Goal: Transaction & Acquisition: Obtain resource

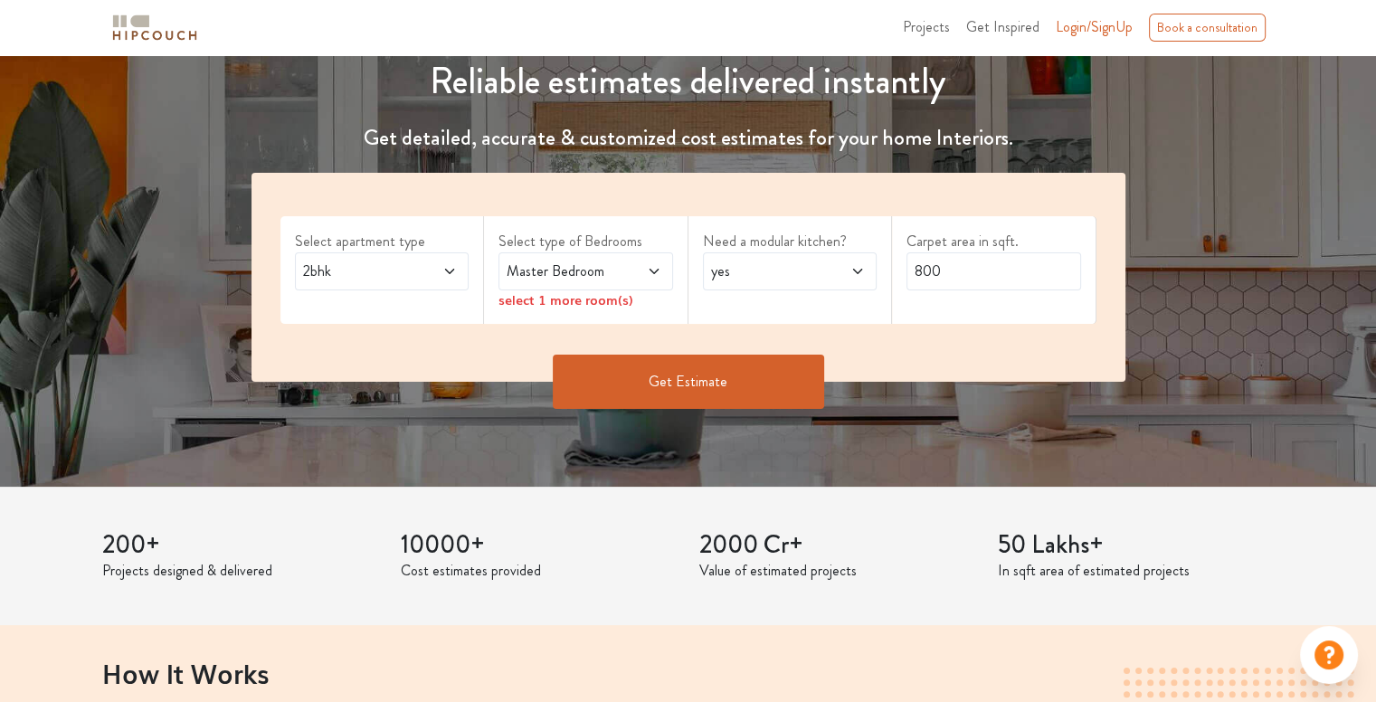
scroll to position [181, 0]
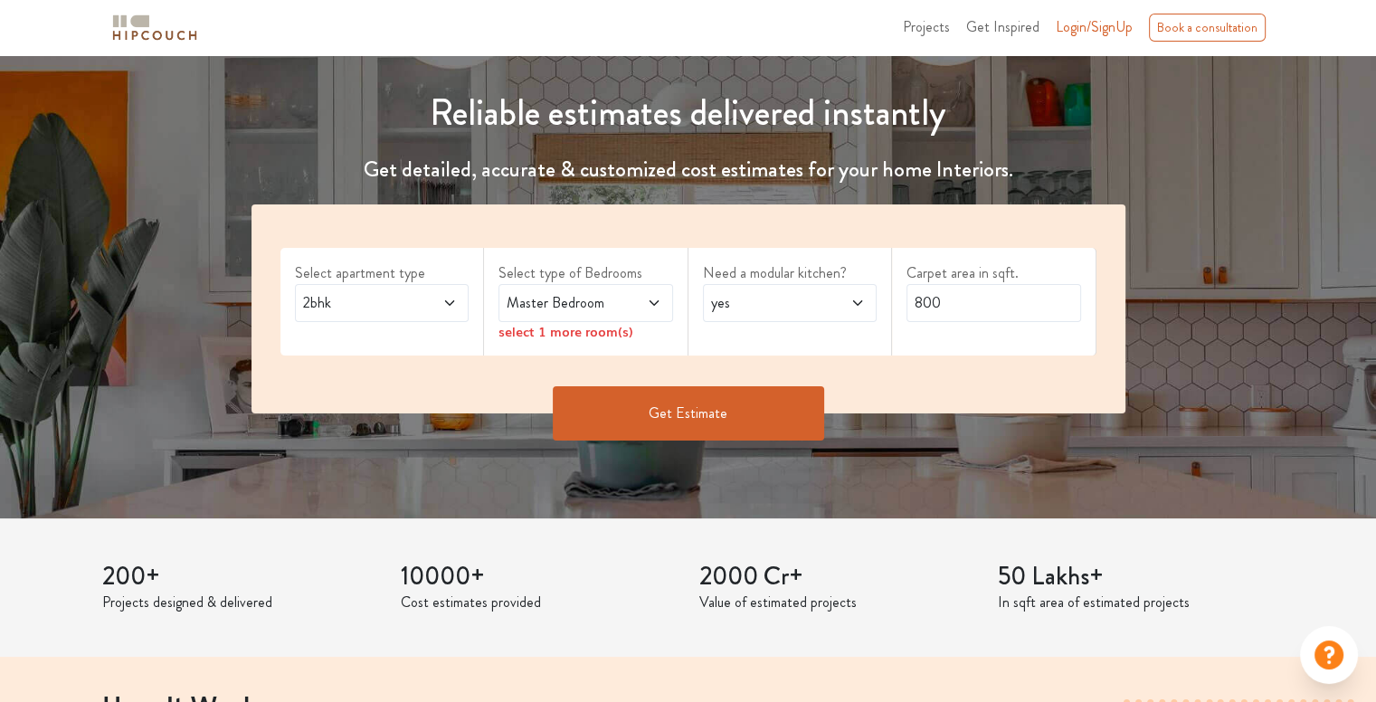
click at [449, 306] on icon at bounding box center [450, 303] width 14 height 14
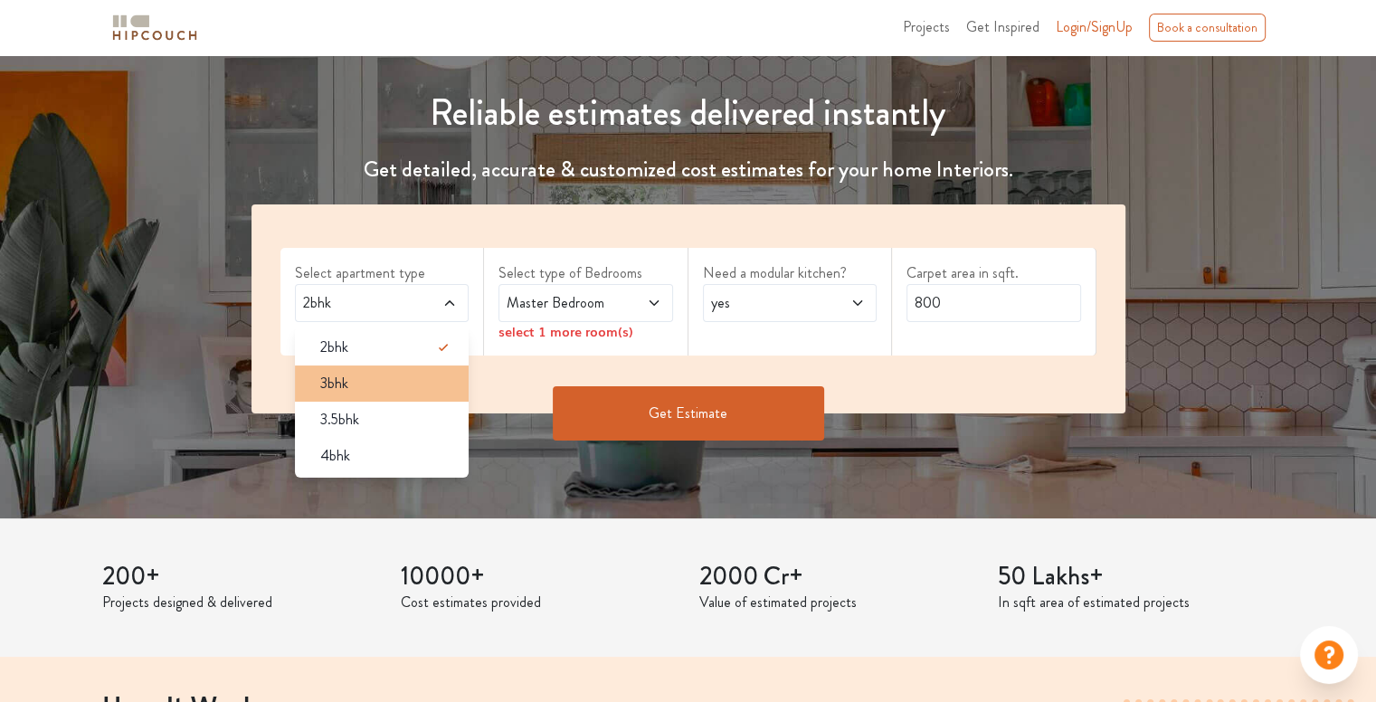
click at [367, 395] on li "3bhk" at bounding box center [382, 384] width 175 height 36
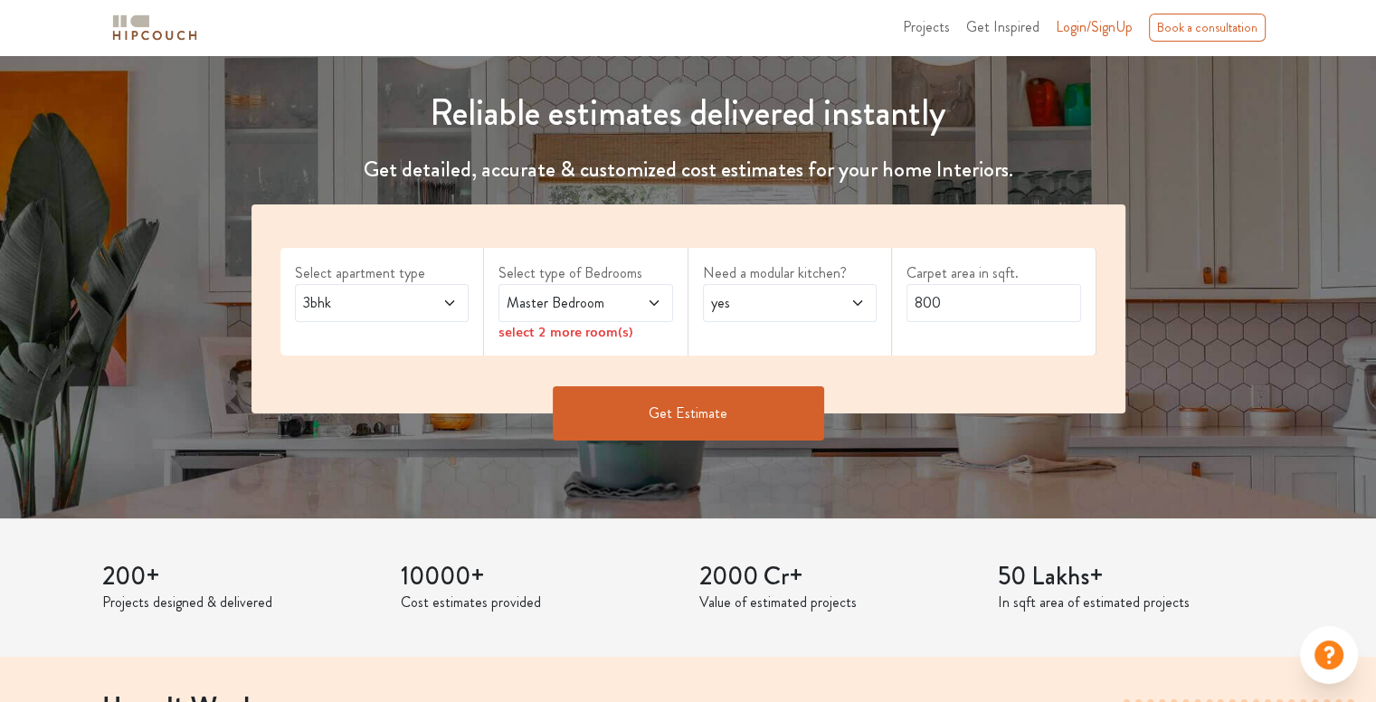
click at [652, 307] on icon at bounding box center [654, 303] width 14 height 14
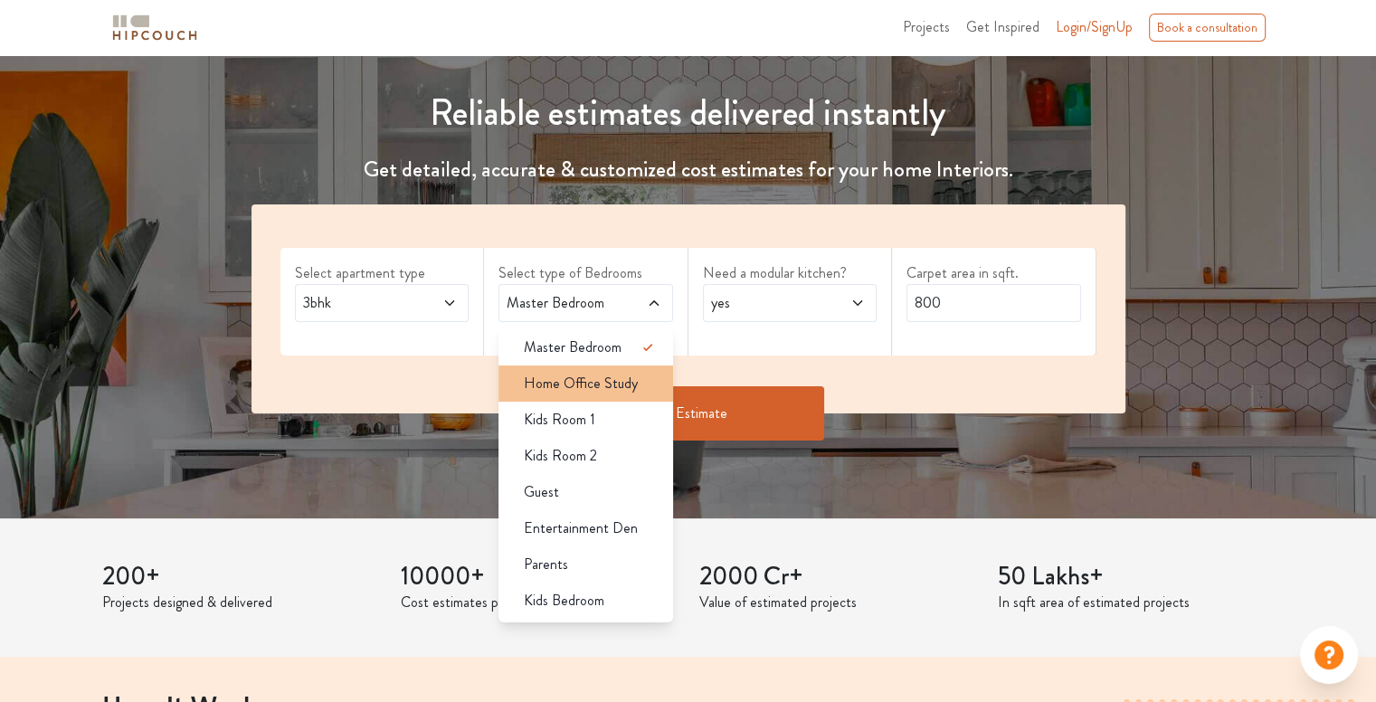
click at [642, 380] on div "Home Office Study" at bounding box center [591, 384] width 164 height 22
click at [642, 380] on icon at bounding box center [648, 384] width 22 height 22
click at [716, 334] on div "Need a modular kitchen? yes" at bounding box center [791, 302] width 205 height 108
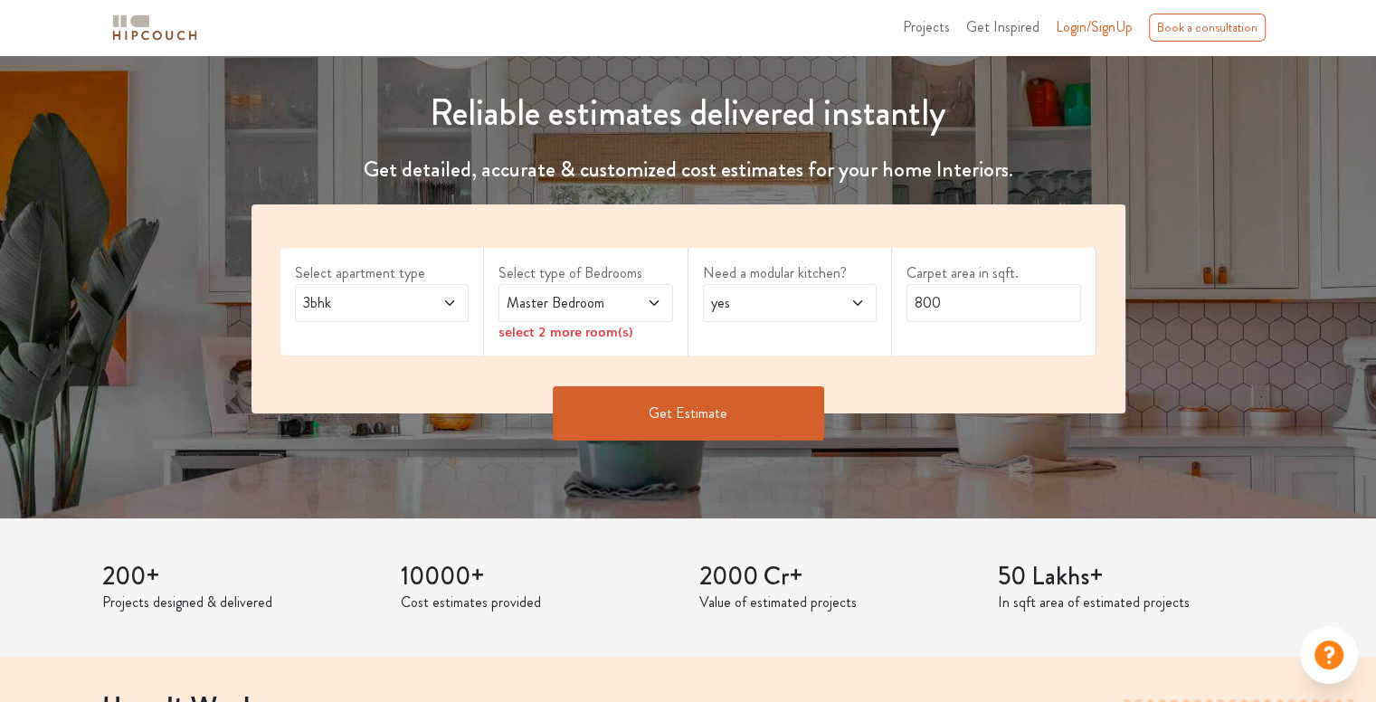
click at [653, 297] on icon at bounding box center [654, 303] width 14 height 14
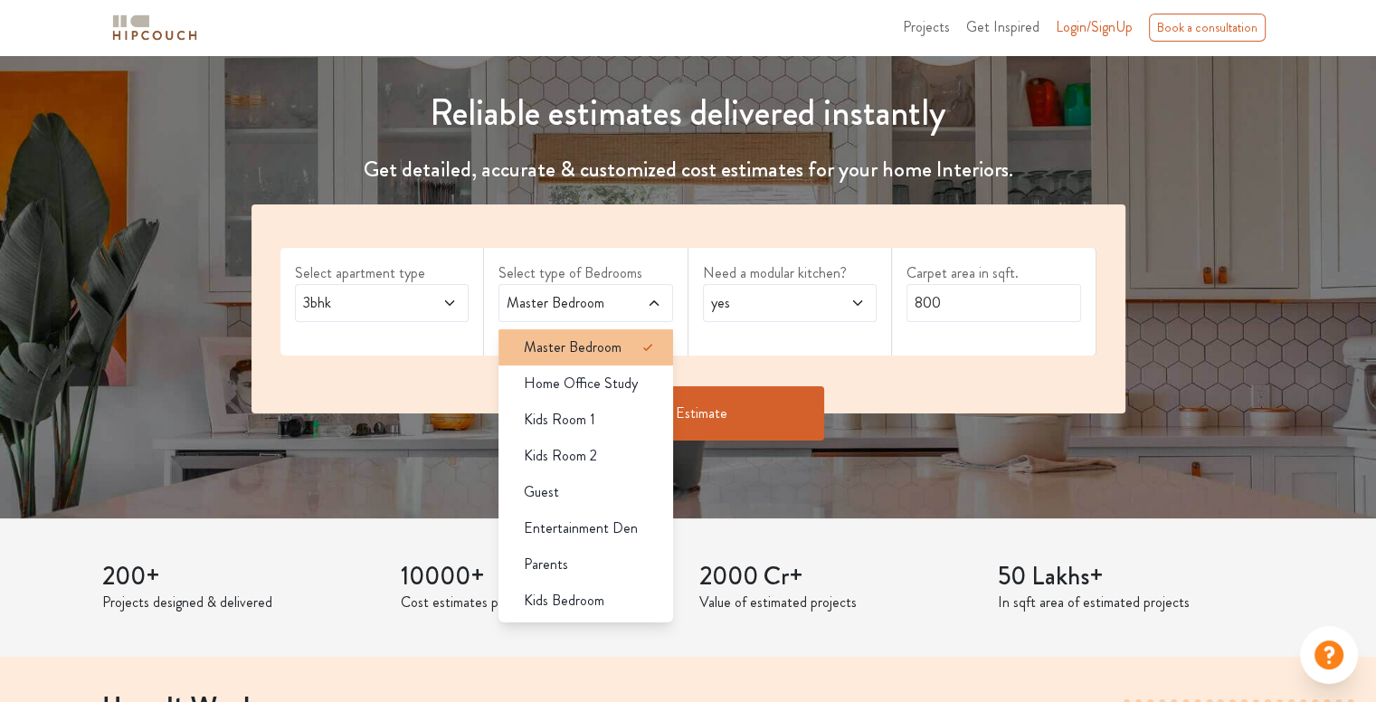
click at [637, 348] on icon at bounding box center [648, 348] width 22 height 22
click at [702, 316] on div "Need a modular kitchen? yes" at bounding box center [791, 302] width 205 height 108
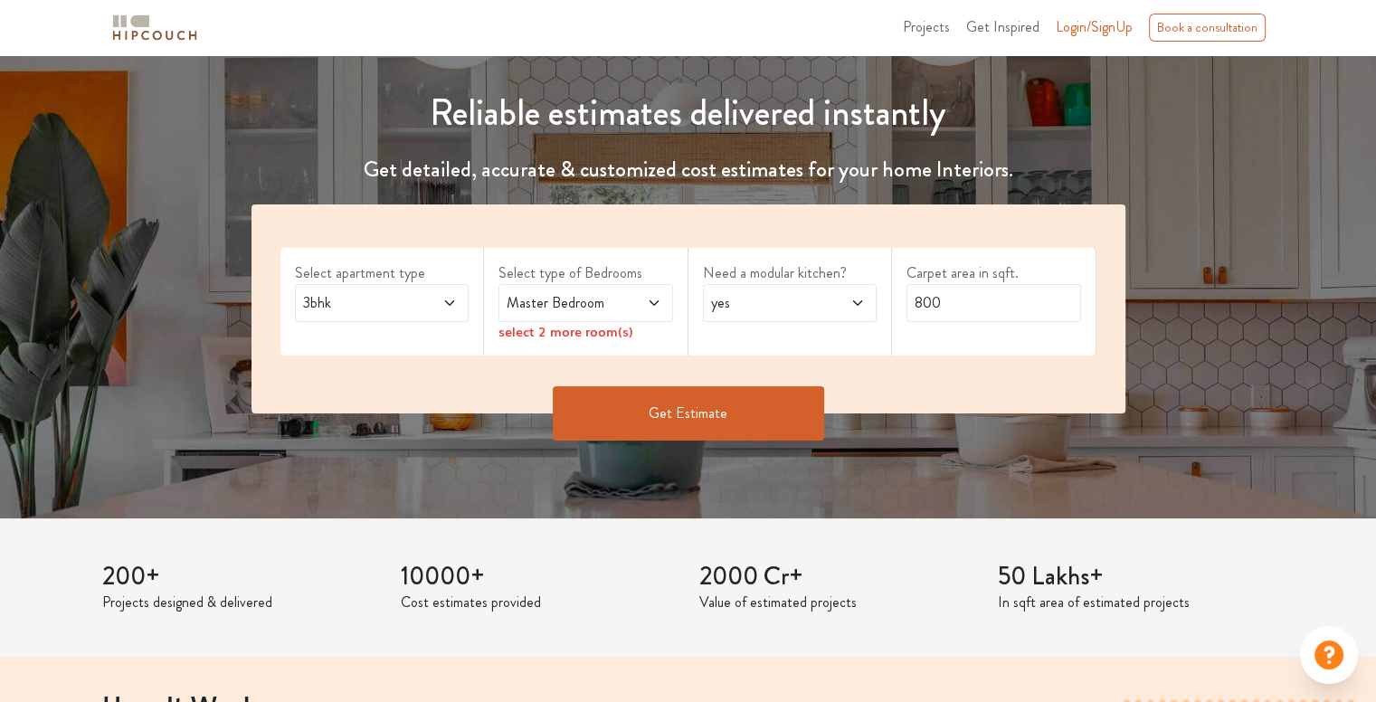
click at [652, 308] on icon at bounding box center [654, 303] width 14 height 14
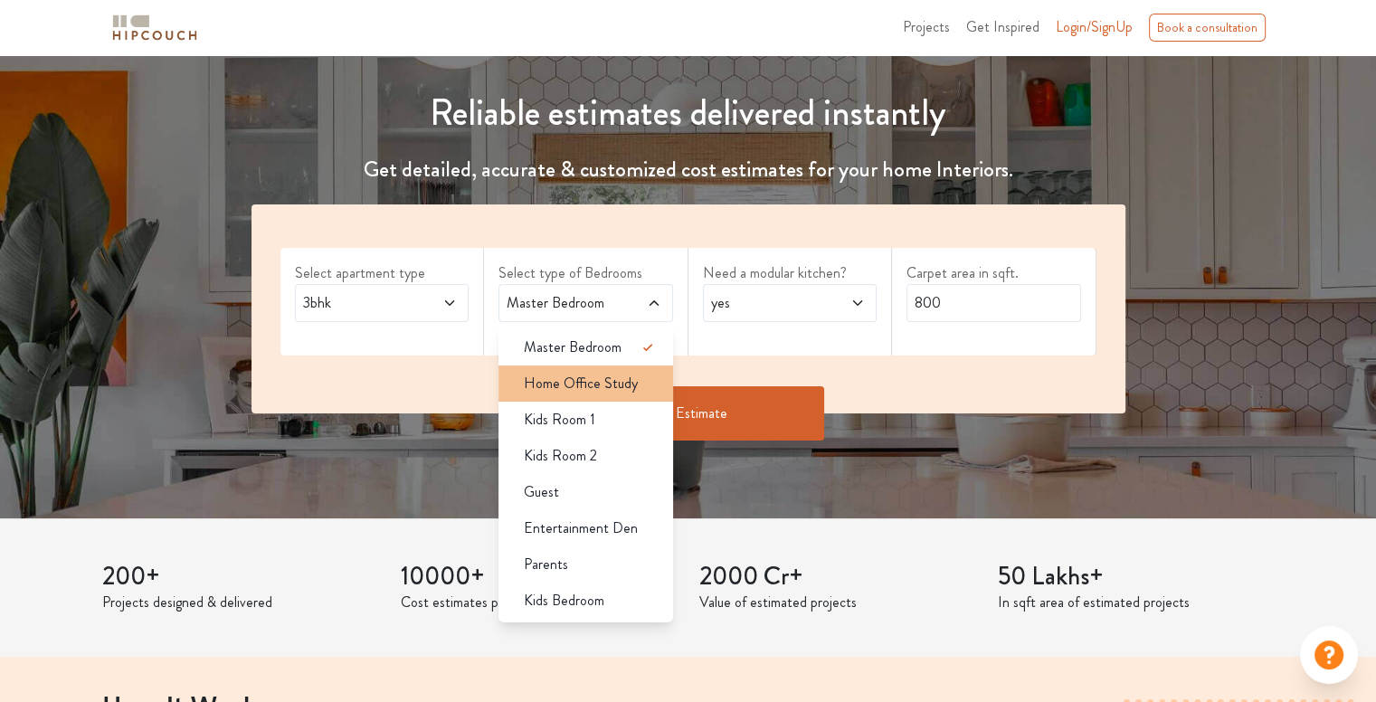
click at [630, 384] on span "Home Office Study" at bounding box center [581, 384] width 114 height 22
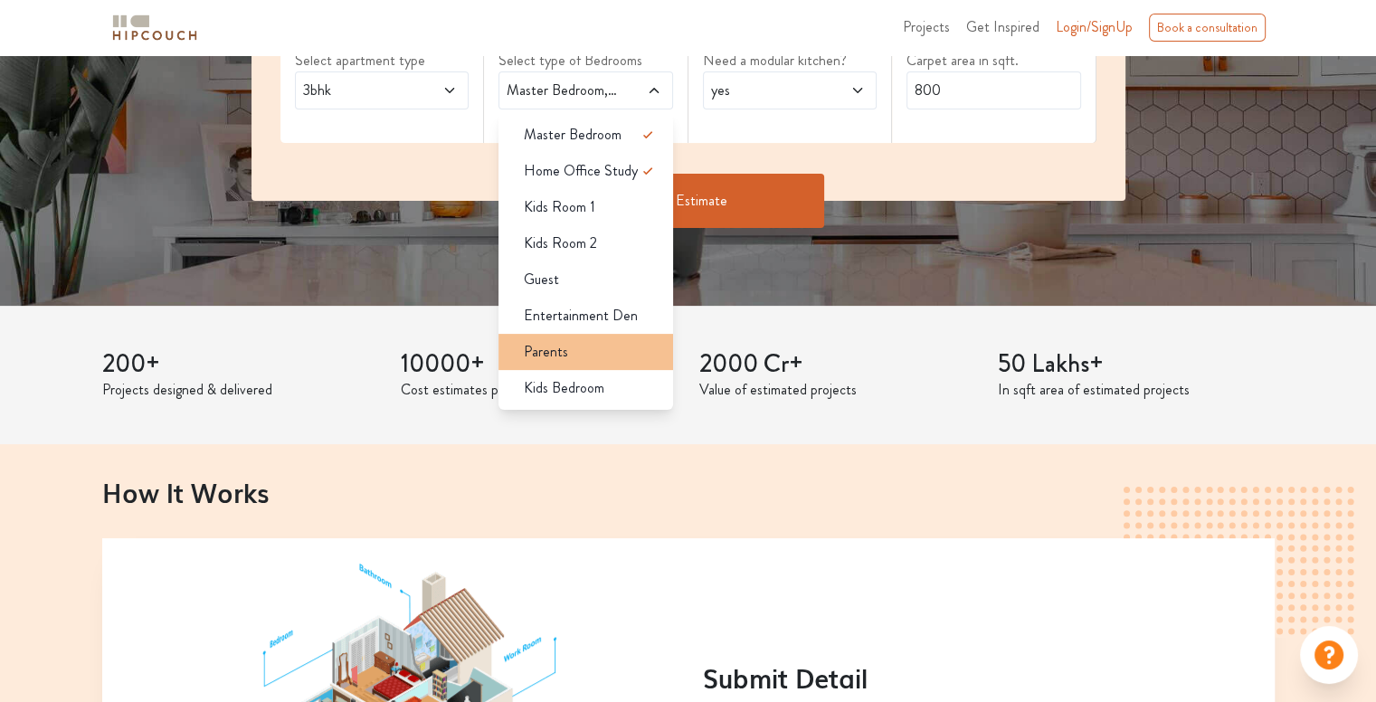
scroll to position [362, 0]
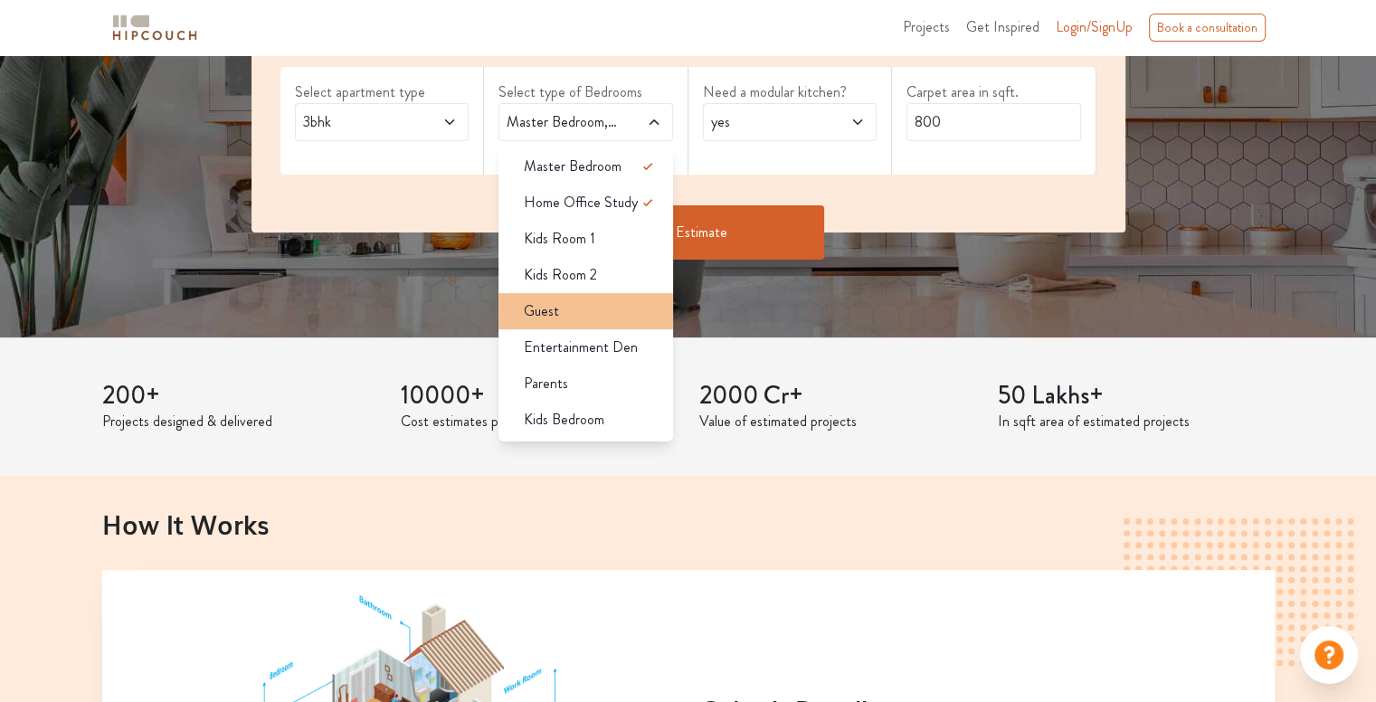
click at [609, 311] on div "Guest" at bounding box center [591, 311] width 164 height 22
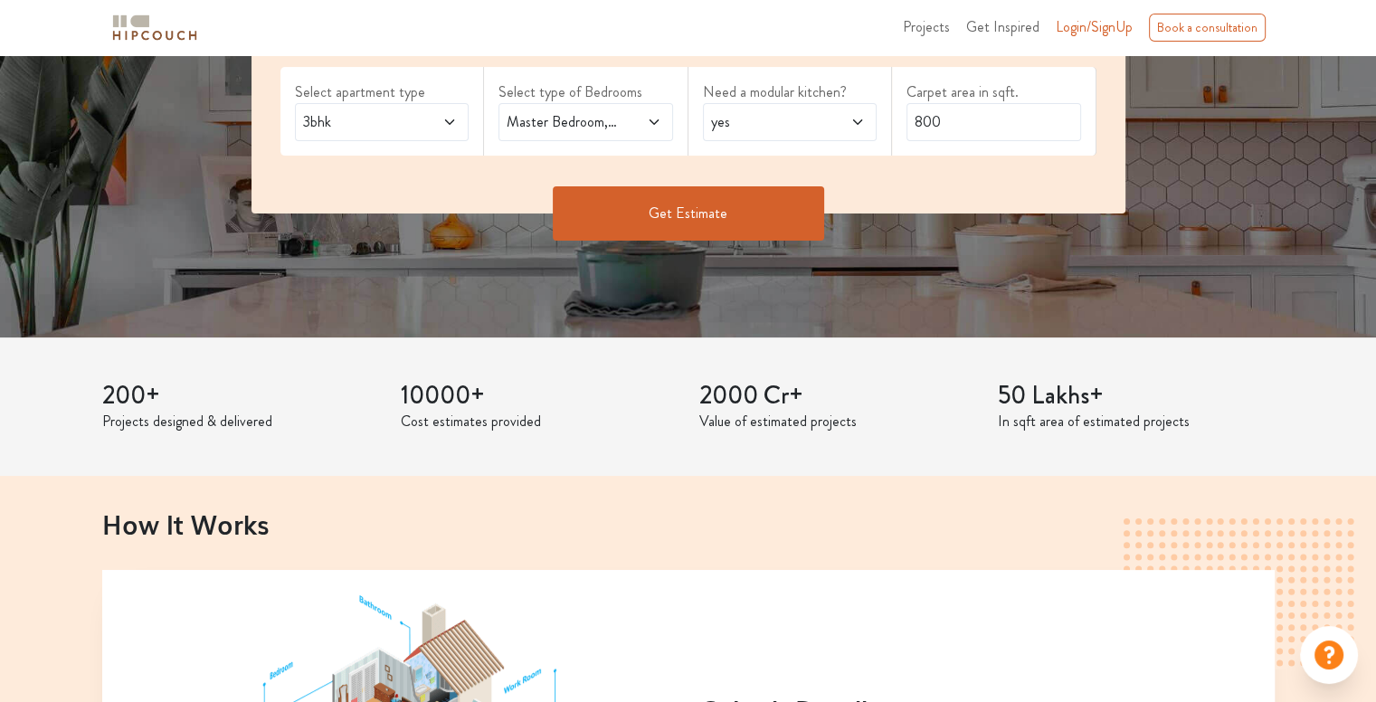
click at [647, 120] on icon at bounding box center [654, 122] width 14 height 14
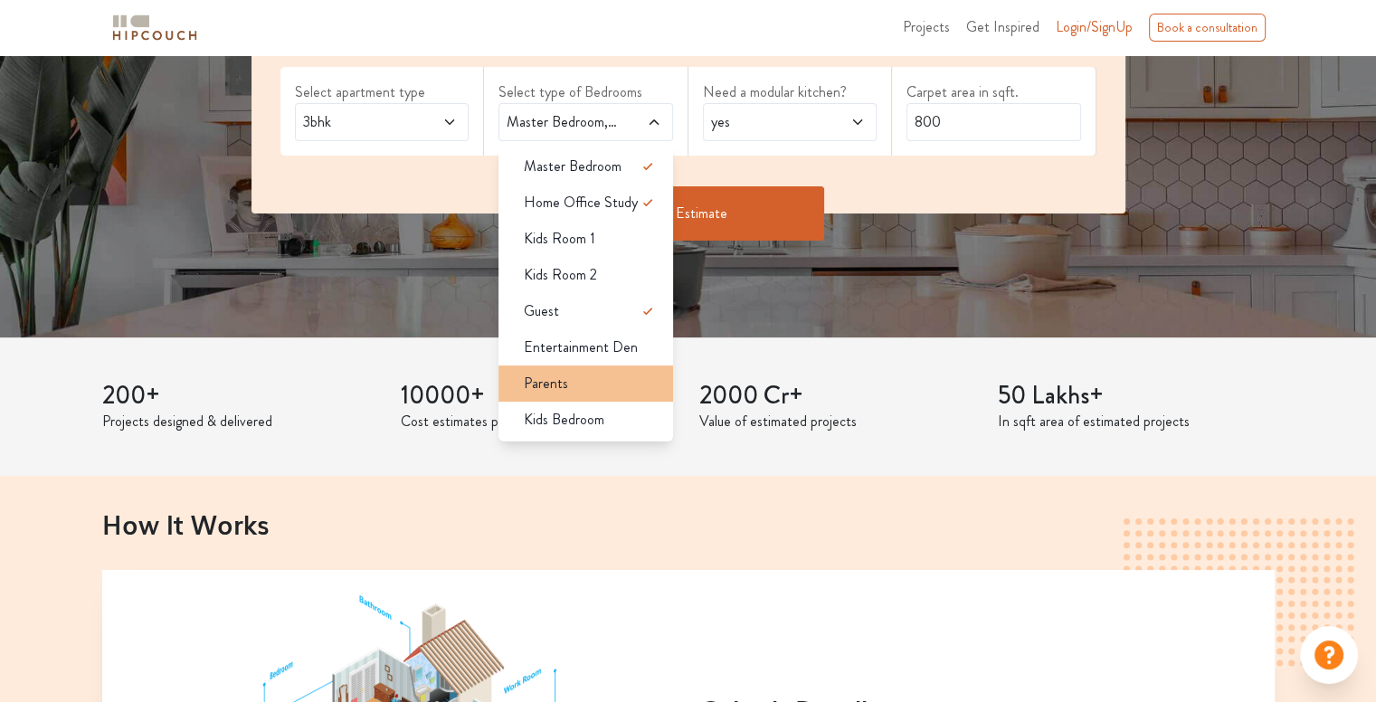
click at [619, 377] on div "Parents" at bounding box center [591, 384] width 164 height 22
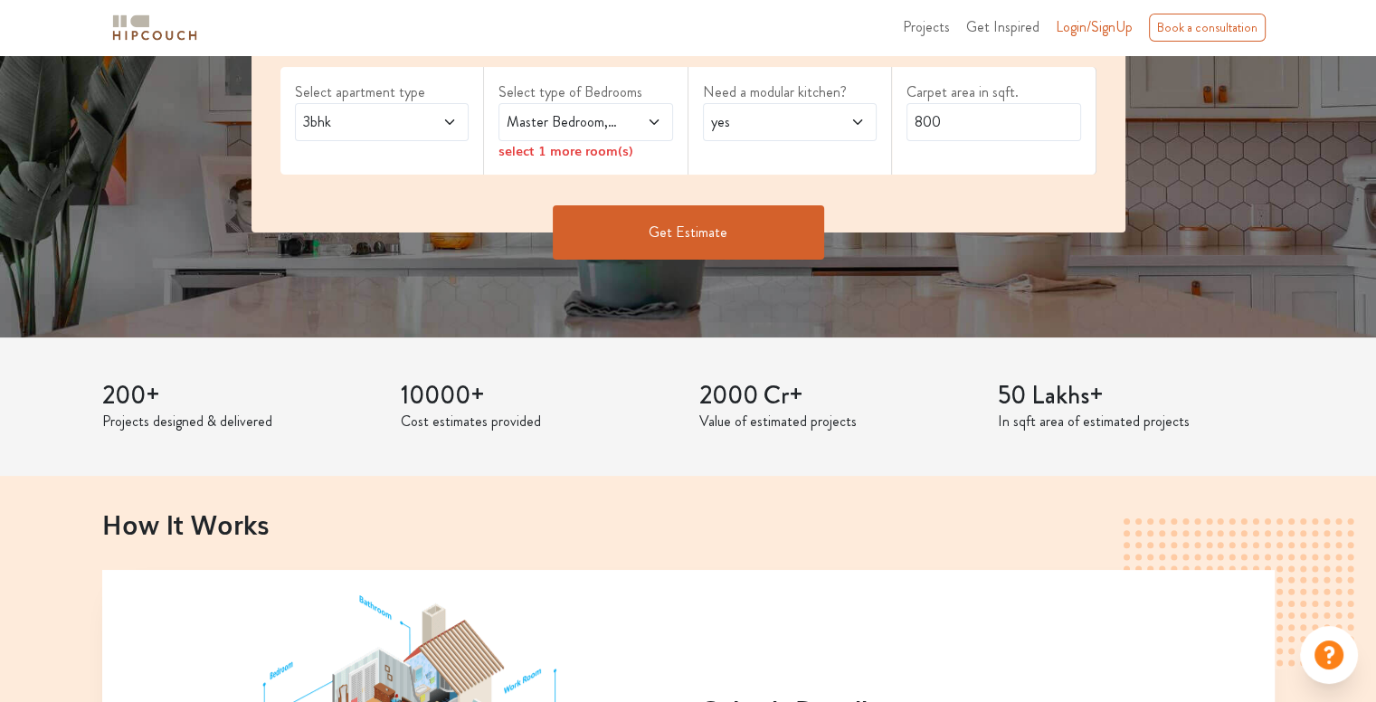
click at [632, 125] on span at bounding box center [642, 122] width 40 height 22
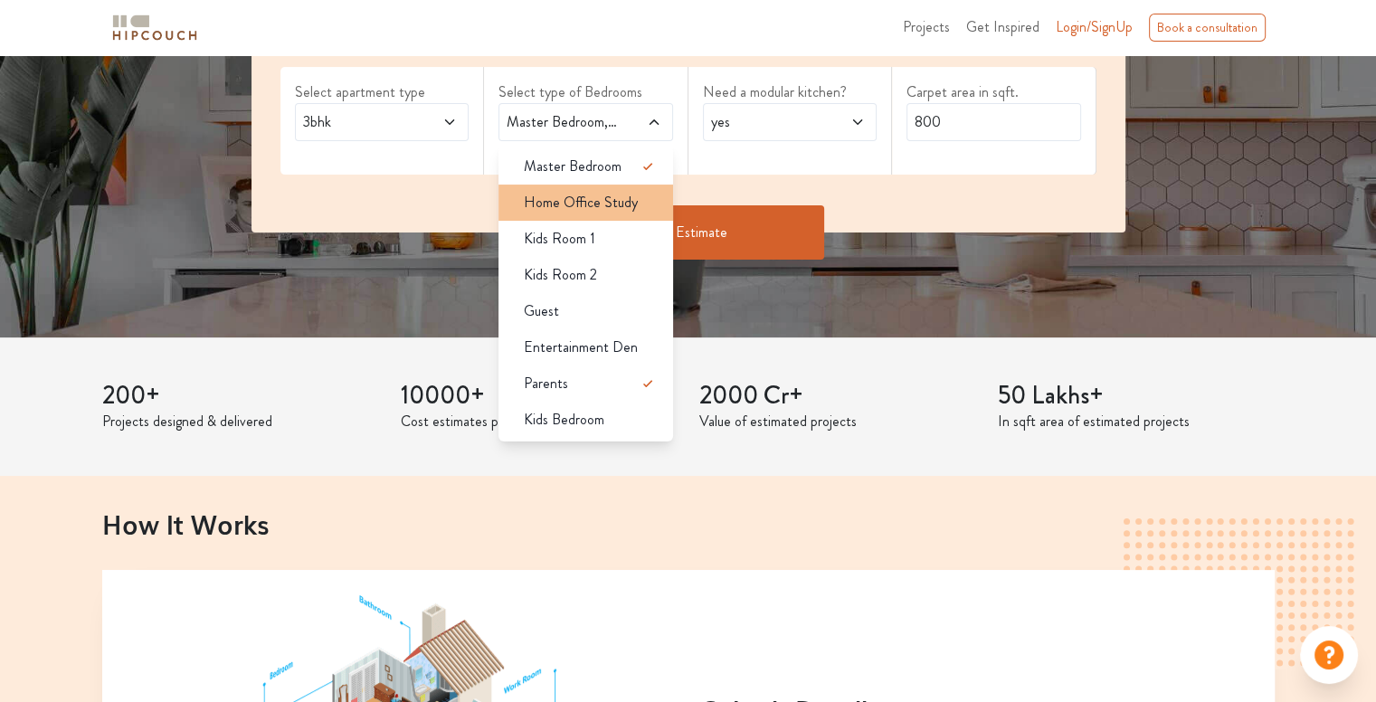
click at [634, 200] on span "Home Office Study" at bounding box center [581, 203] width 114 height 22
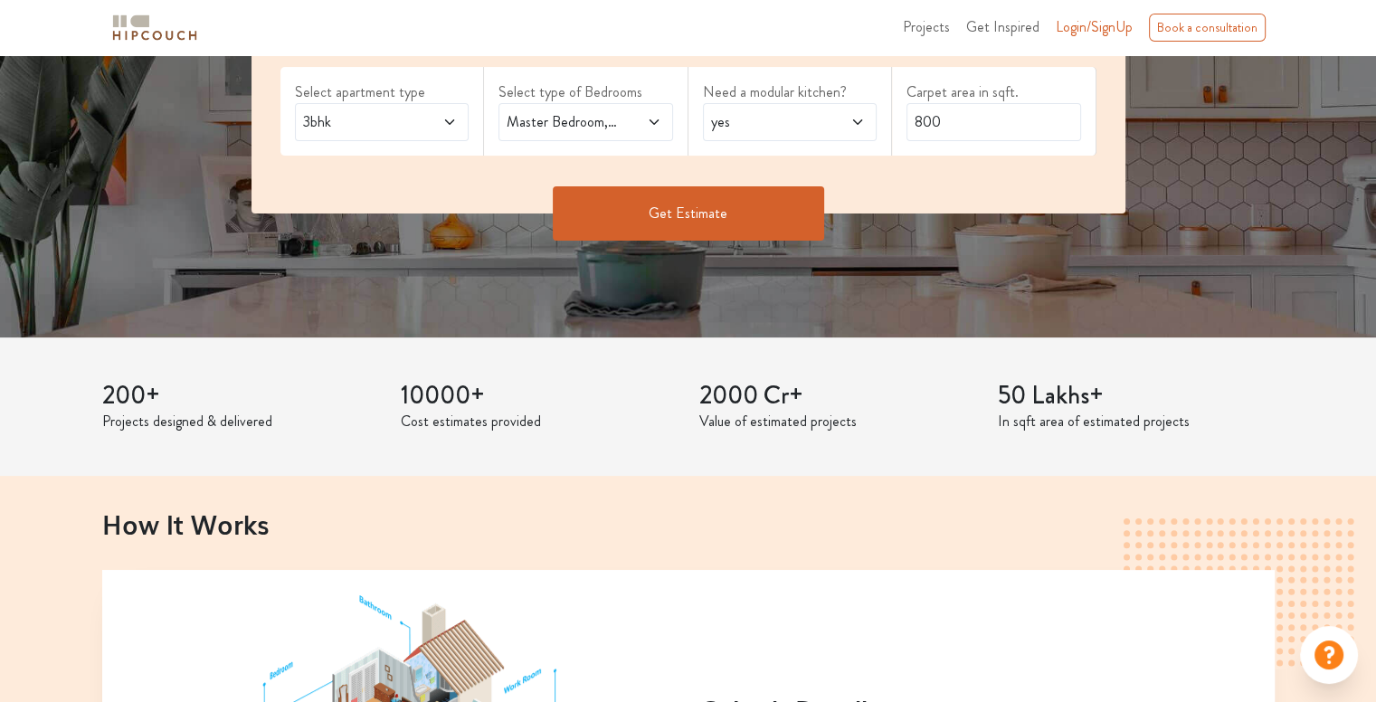
click at [777, 117] on span "yes" at bounding box center [767, 122] width 119 height 22
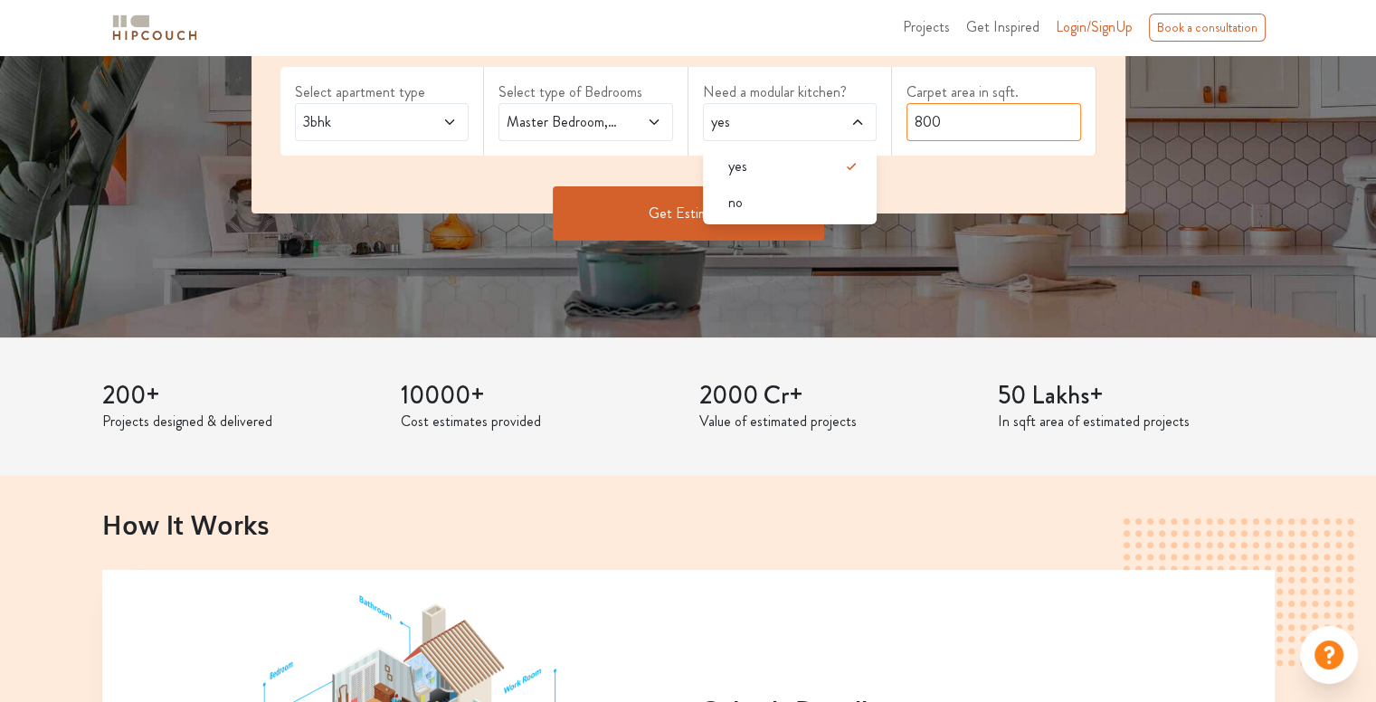
click at [947, 113] on input "800" at bounding box center [994, 122] width 175 height 38
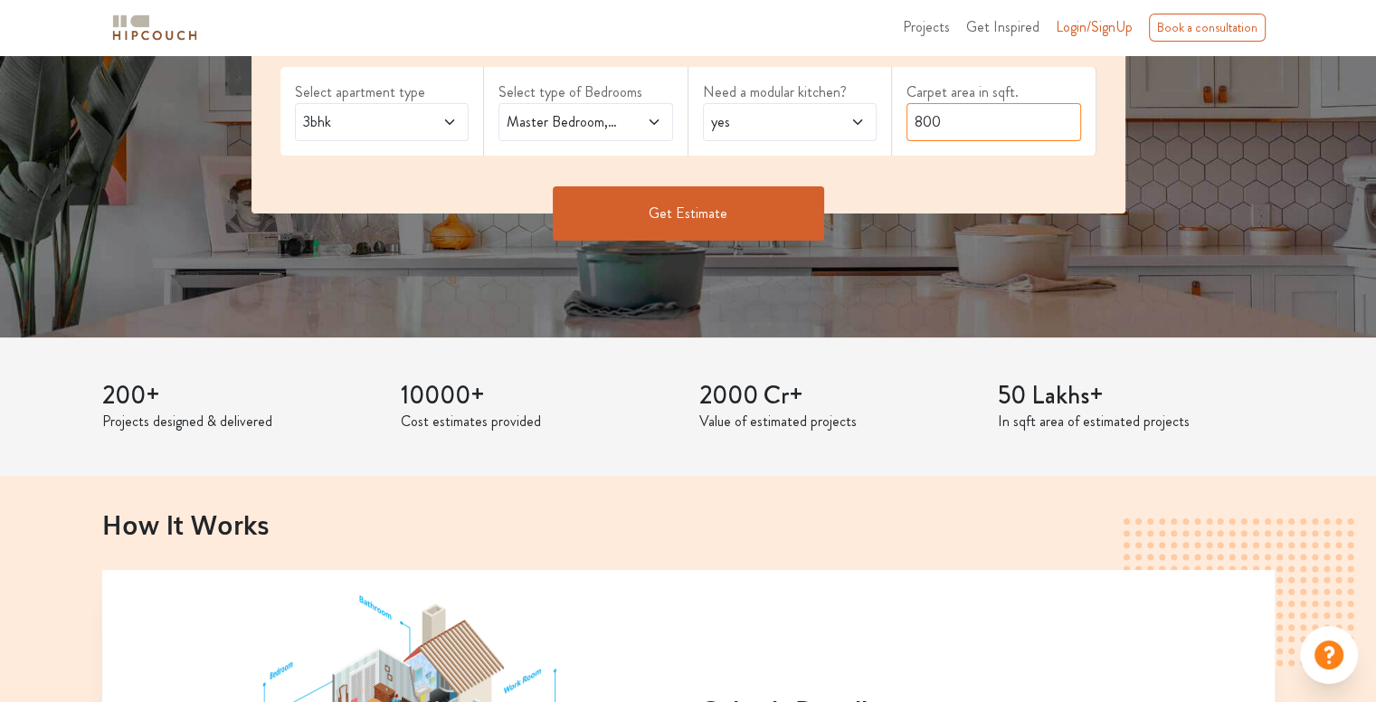
drag, startPoint x: 919, startPoint y: 125, endPoint x: 941, endPoint y: 123, distance: 22.7
click at [941, 123] on input "800" at bounding box center [994, 122] width 175 height 38
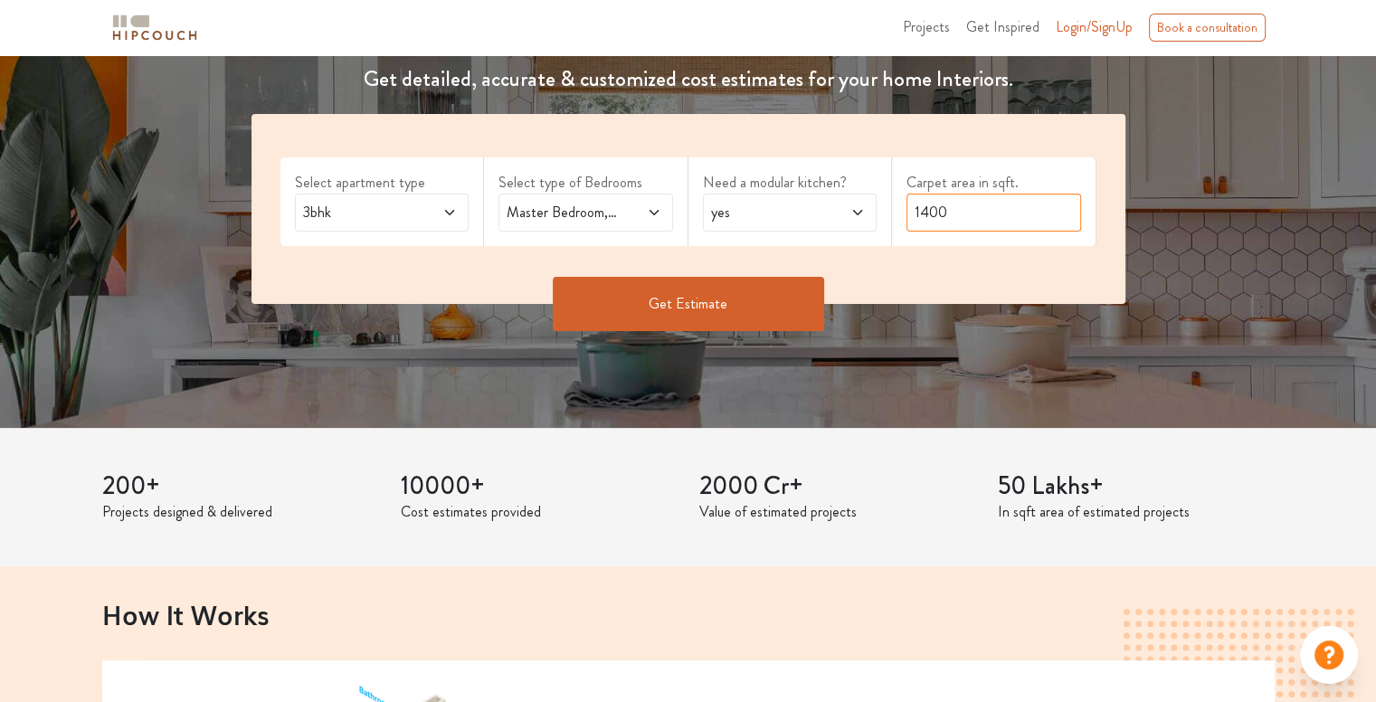
type input "1400"
click at [736, 309] on button "Get Estimate" at bounding box center [688, 304] width 271 height 54
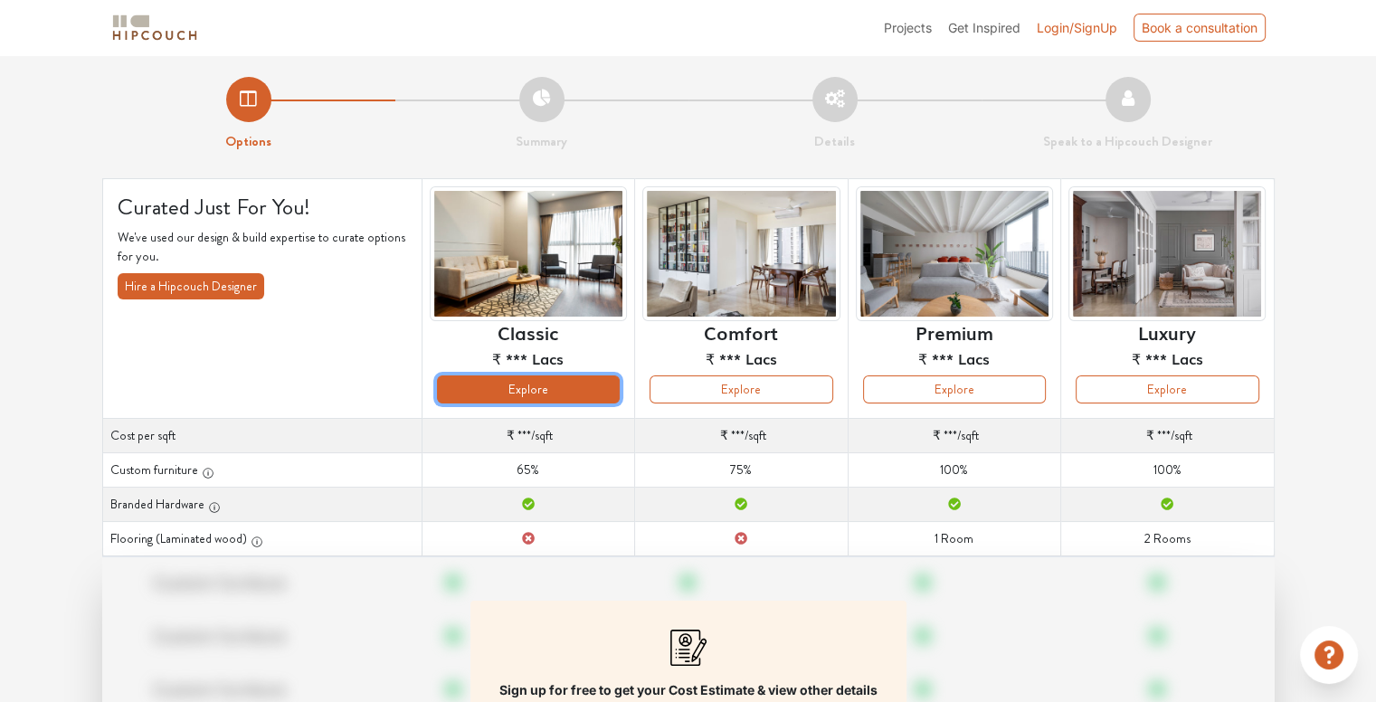
click at [556, 383] on button "Explore" at bounding box center [528, 390] width 183 height 28
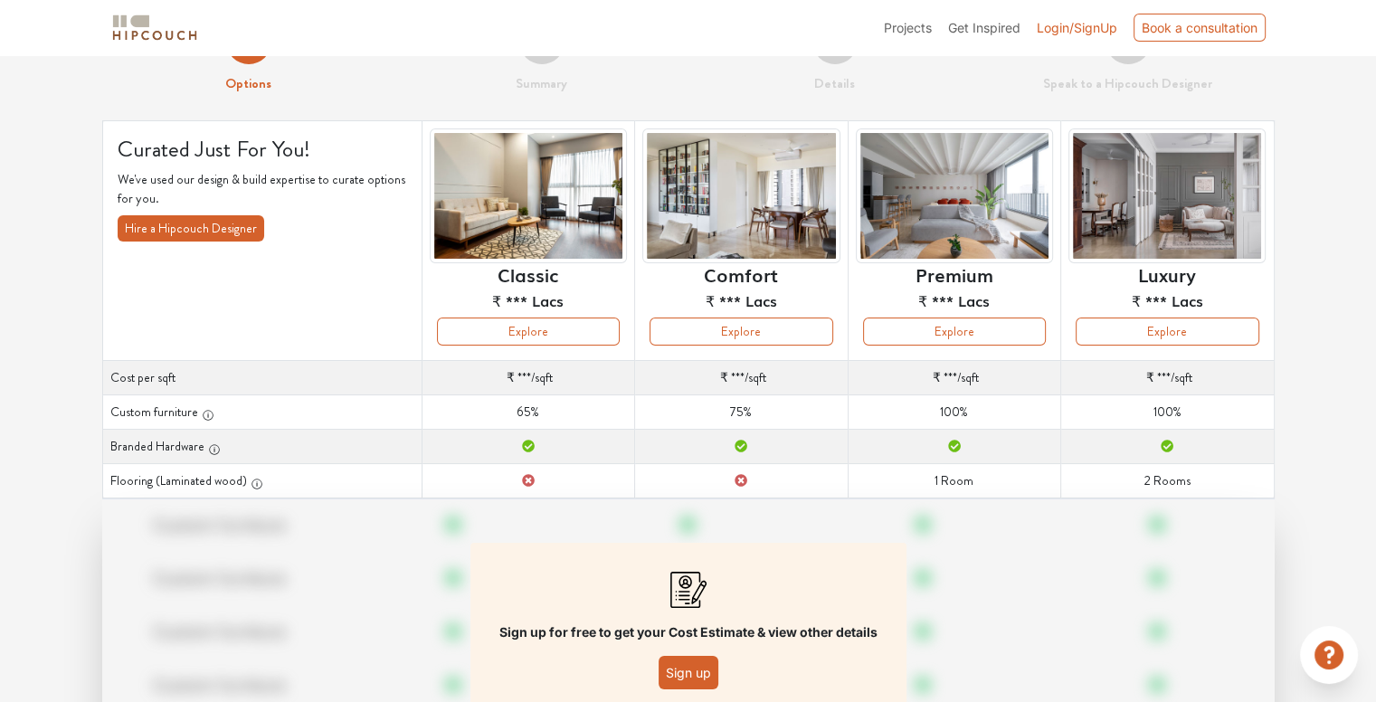
scroll to position [90, 0]
